Goal: Task Accomplishment & Management: Manage account settings

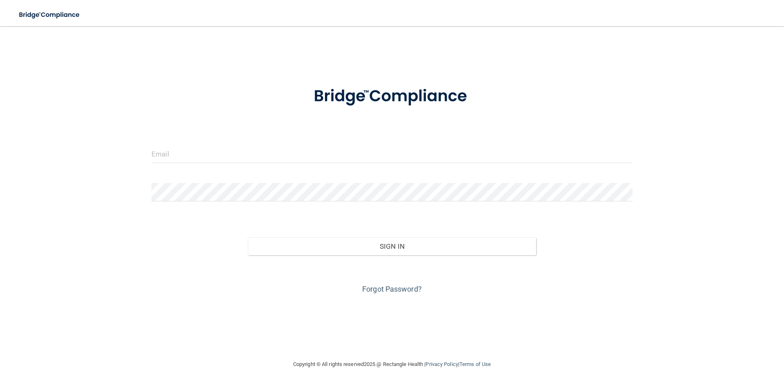
click at [279, 144] on form "Invalid email/password. You don't have permission to access that page. Sign In …" at bounding box center [392, 185] width 481 height 221
click at [279, 145] on input "email" at bounding box center [392, 154] width 481 height 18
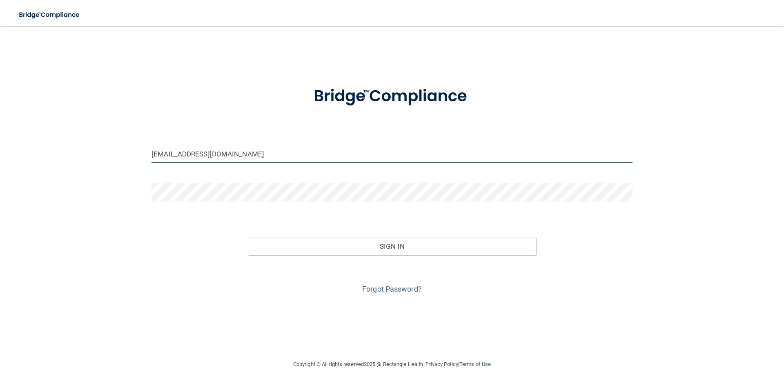
type input "[EMAIL_ADDRESS][DOMAIN_NAME]"
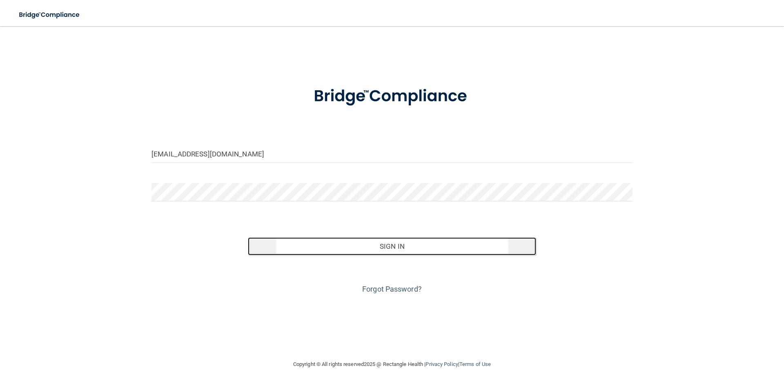
click at [378, 246] on button "Sign In" at bounding box center [392, 246] width 289 height 18
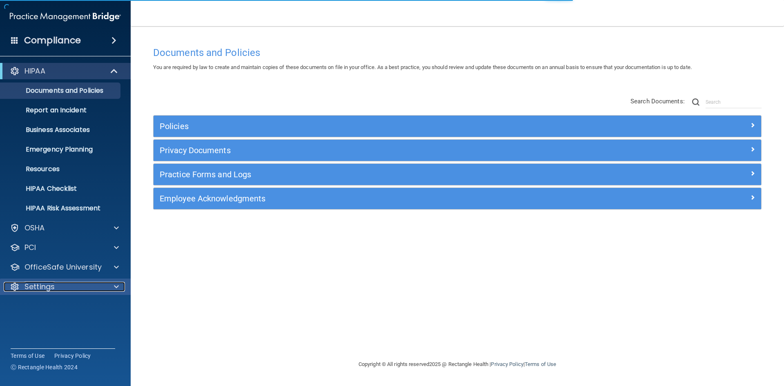
click at [51, 285] on p "Settings" at bounding box center [40, 287] width 30 height 10
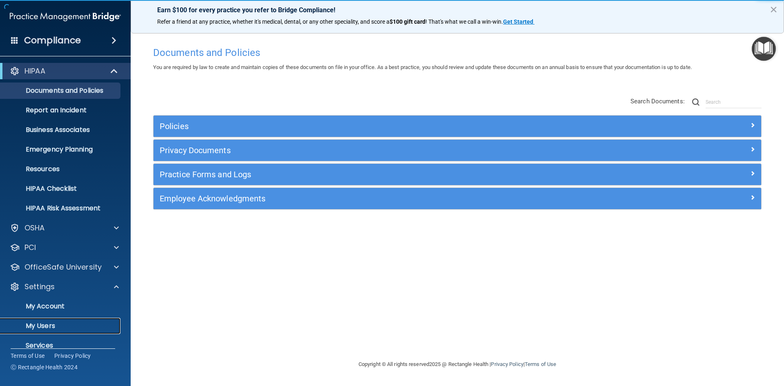
drag, startPoint x: 55, startPoint y: 325, endPoint x: 62, endPoint y: 325, distance: 7.4
click at [55, 324] on p "My Users" at bounding box center [61, 326] width 112 height 8
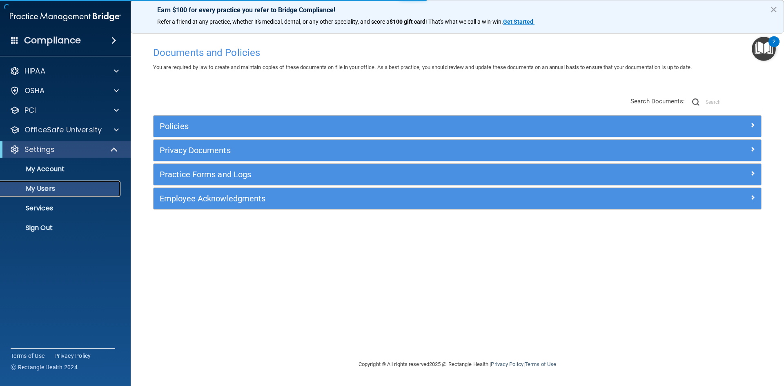
select select "20"
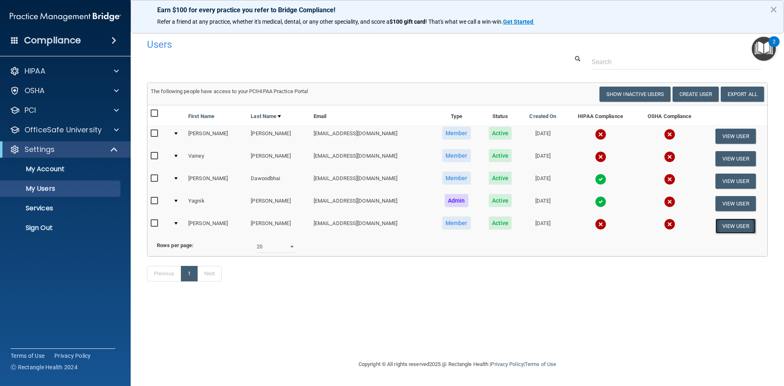
click at [743, 227] on button "View User" at bounding box center [736, 226] width 40 height 15
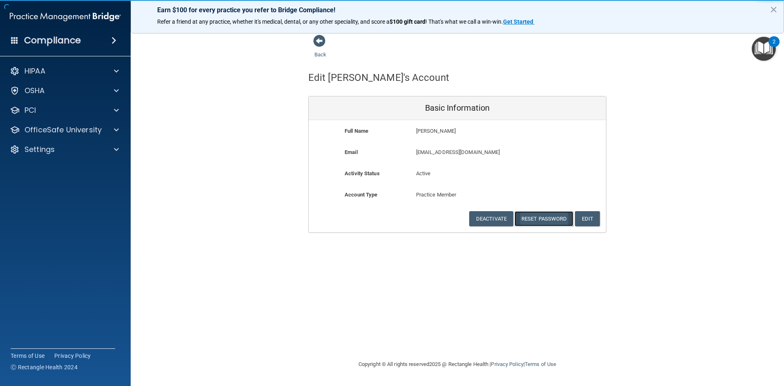
click at [539, 221] on button "Reset Password" at bounding box center [544, 218] width 59 height 15
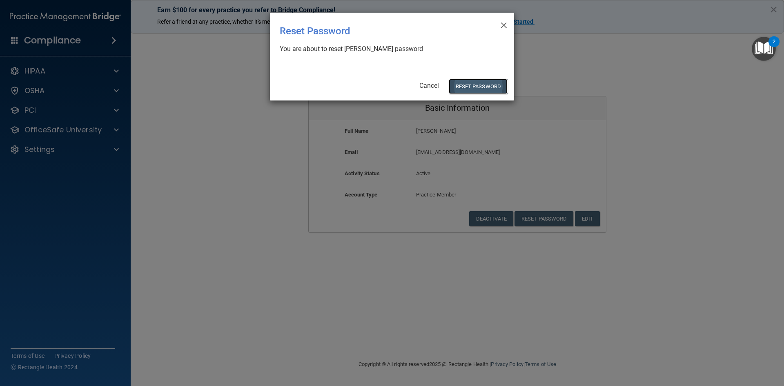
click at [481, 83] on button "Reset Password" at bounding box center [478, 86] width 59 height 15
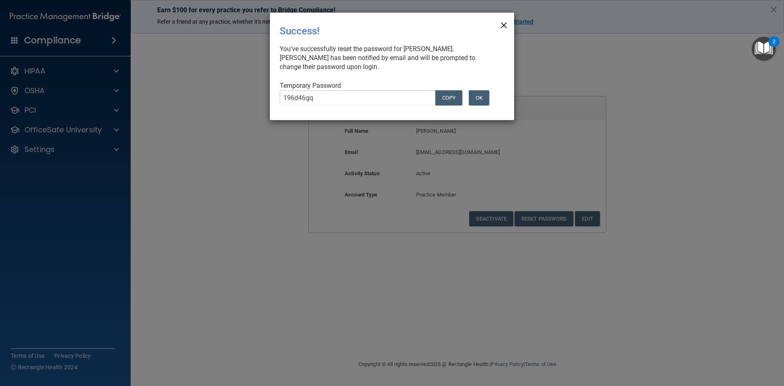
click at [504, 25] on span "×" at bounding box center [503, 24] width 7 height 16
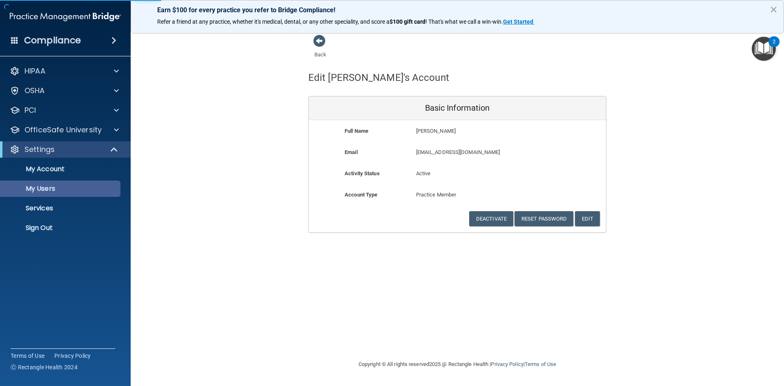
select select "20"
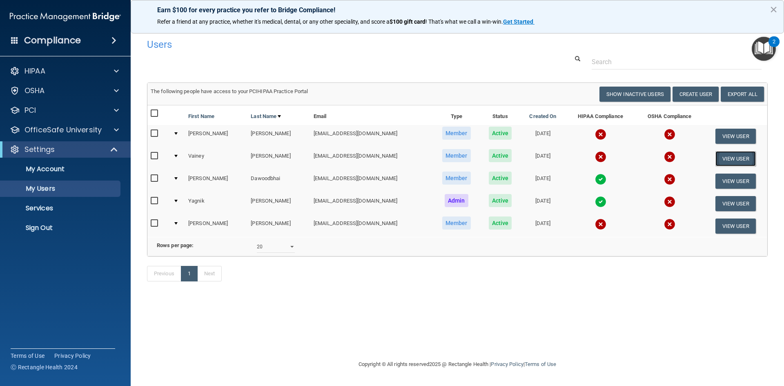
click at [719, 157] on button "View User" at bounding box center [736, 158] width 40 height 15
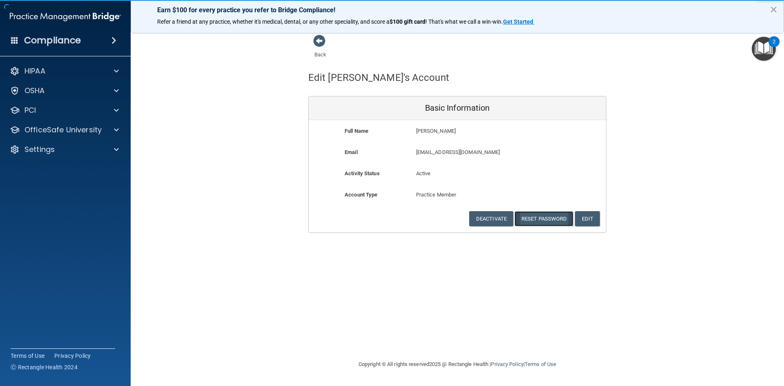
click at [546, 214] on button "Reset Password" at bounding box center [544, 218] width 59 height 15
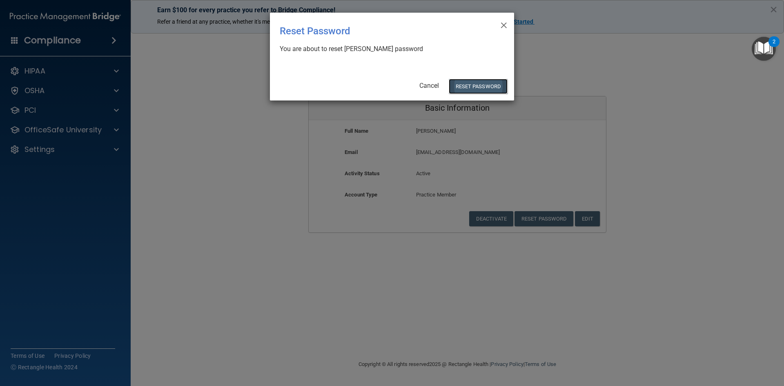
click at [481, 84] on button "Reset Password" at bounding box center [478, 86] width 59 height 15
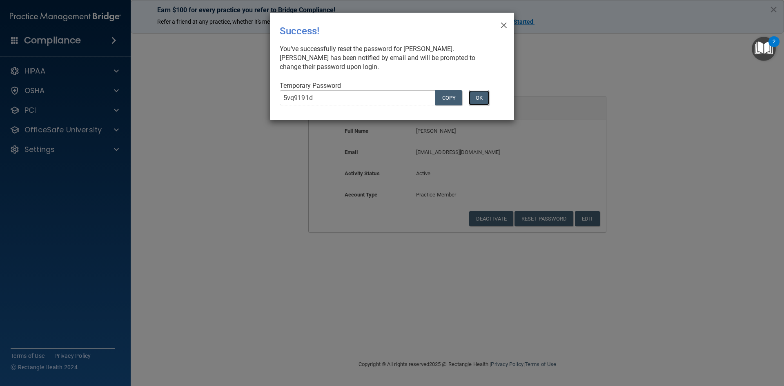
click at [477, 96] on button "OK" at bounding box center [479, 97] width 20 height 15
